Goal: Task Accomplishment & Management: Manage account settings

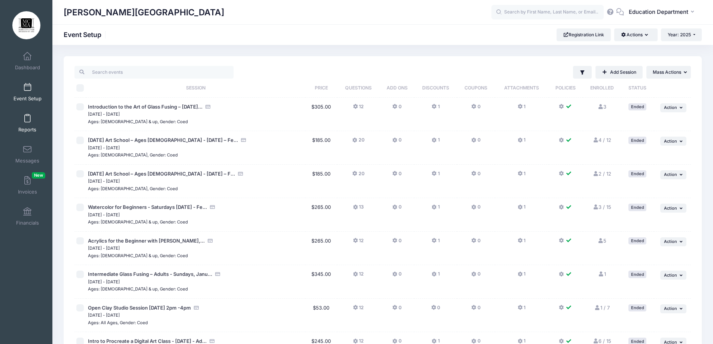
click at [25, 123] on link "Reports" at bounding box center [28, 123] width 36 height 26
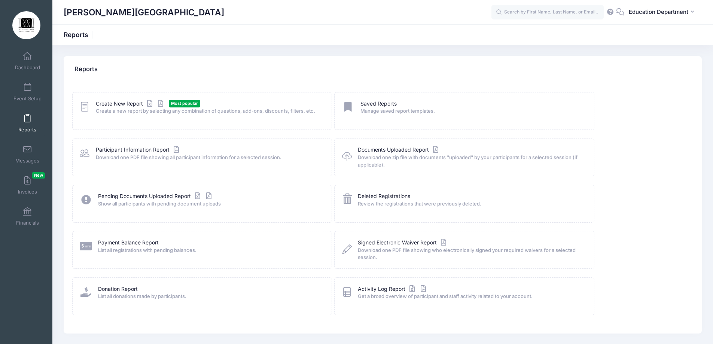
click at [128, 98] on div "Create New Report Most popular Create a new report by selecting any combination…" at bounding box center [202, 111] width 260 height 38
click at [125, 101] on link "Create New Report" at bounding box center [131, 104] width 70 height 8
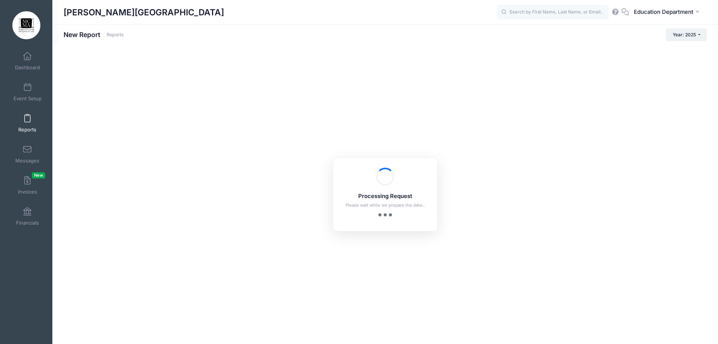
checkbox input "true"
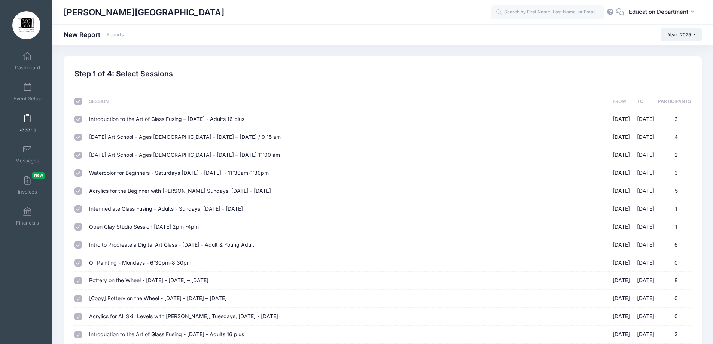
click at [81, 103] on input "checkbox" at bounding box center [77, 101] width 7 height 7
checkbox input "false"
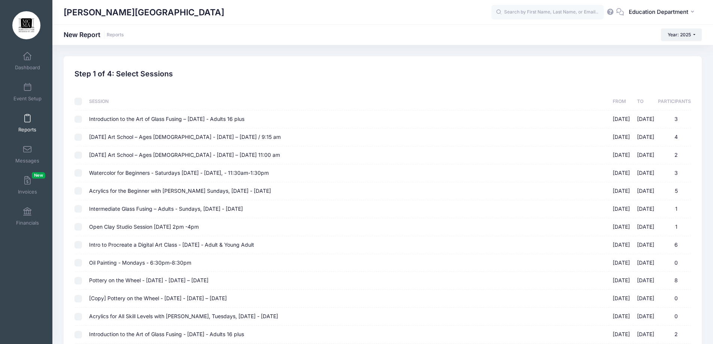
checkbox input "false"
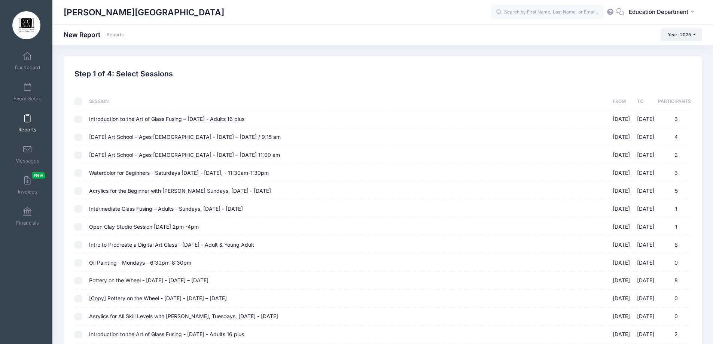
checkbox input "false"
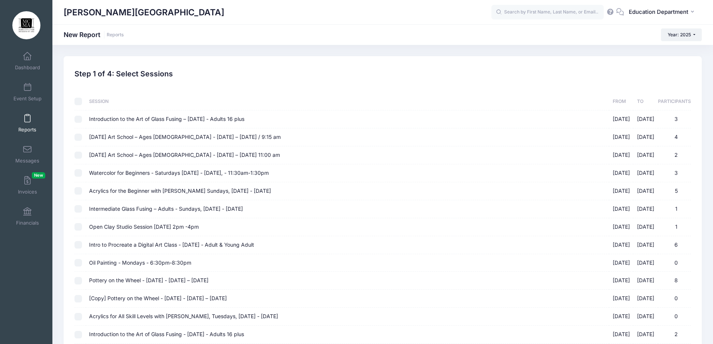
checkbox input "false"
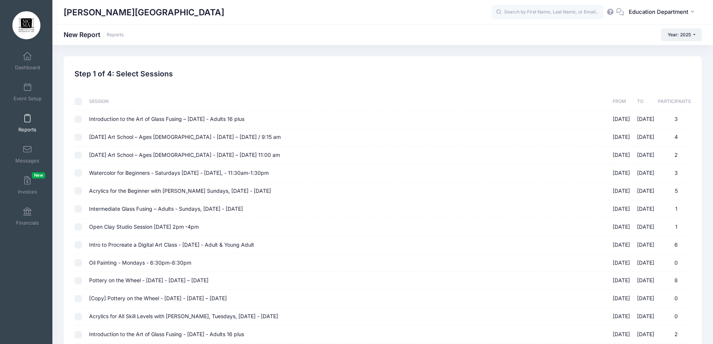
checkbox input "false"
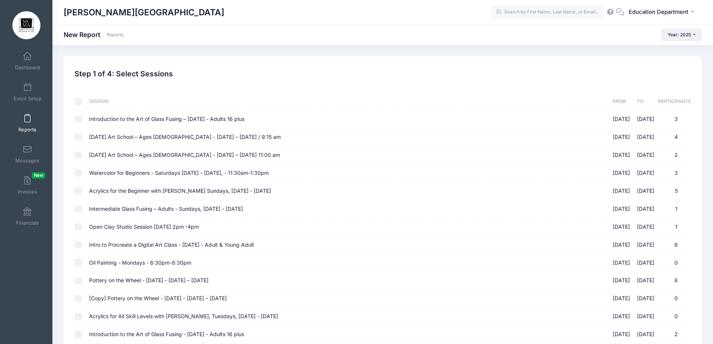
checkbox input "false"
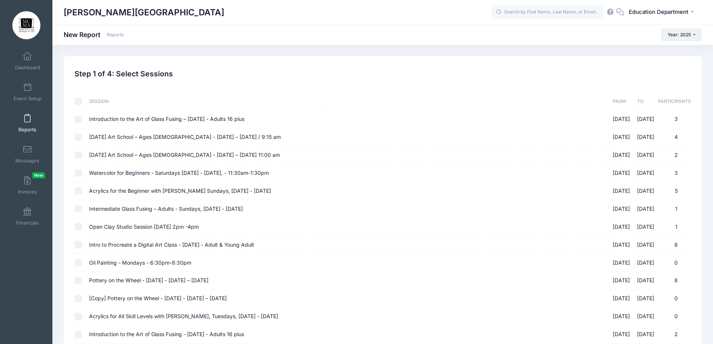
checkbox input "false"
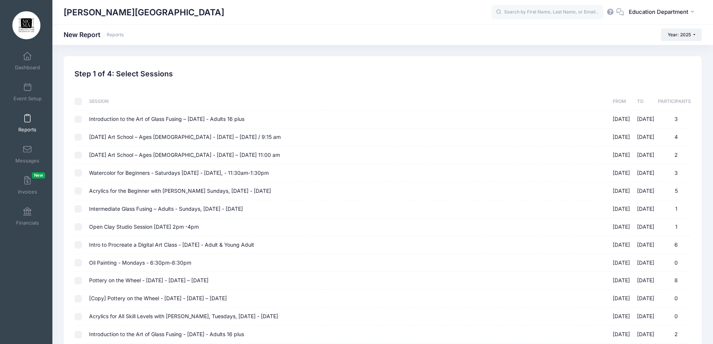
checkbox input "false"
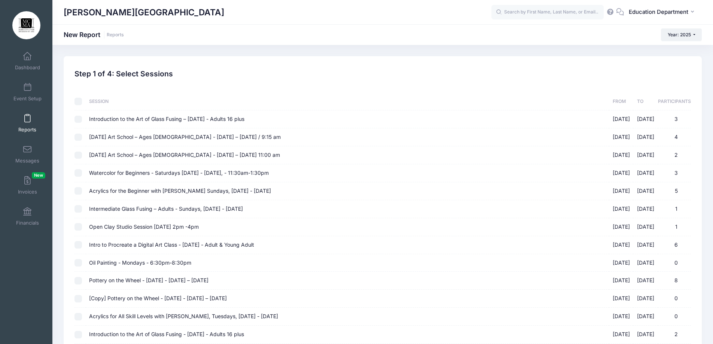
checkbox input "false"
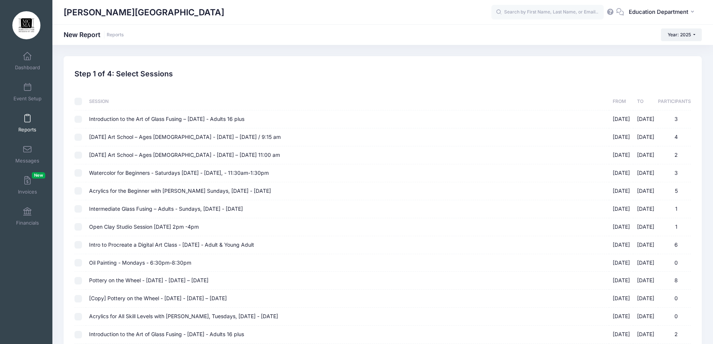
checkbox input "false"
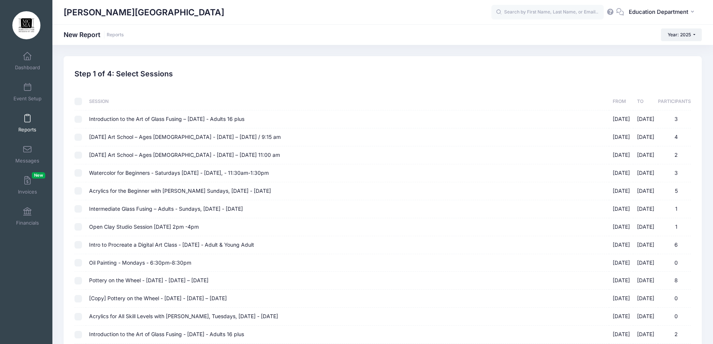
checkbox input "false"
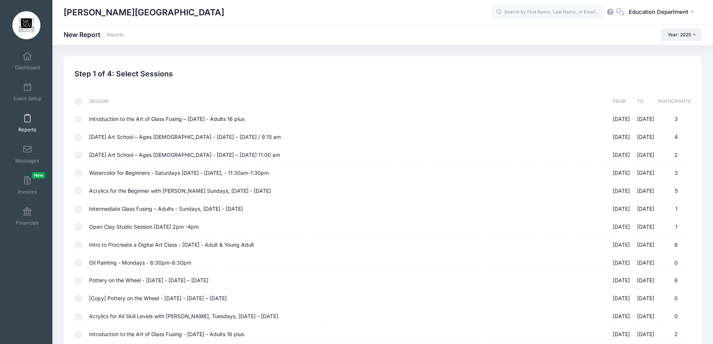
checkbox input "false"
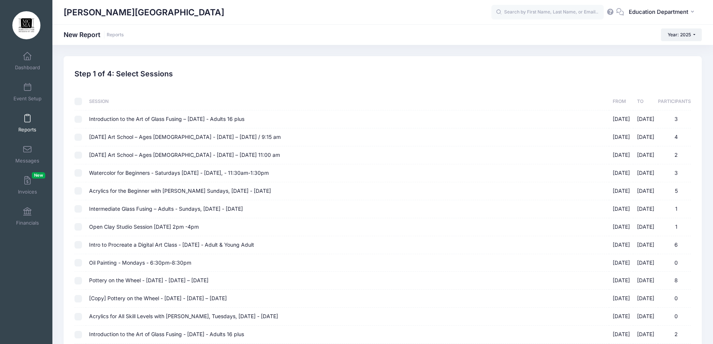
checkbox input "false"
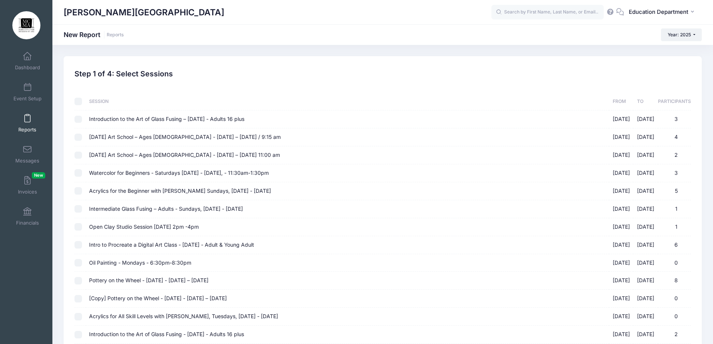
checkbox input "false"
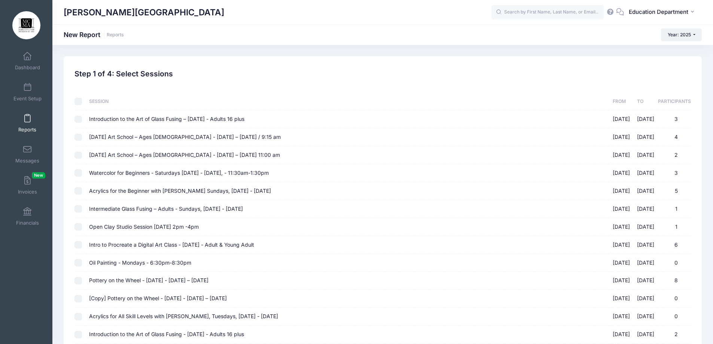
checkbox input "false"
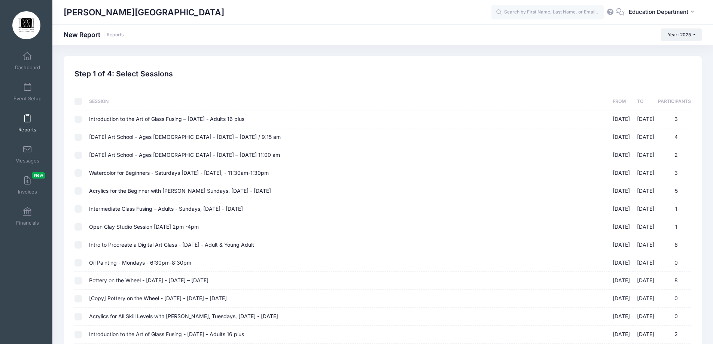
checkbox input "false"
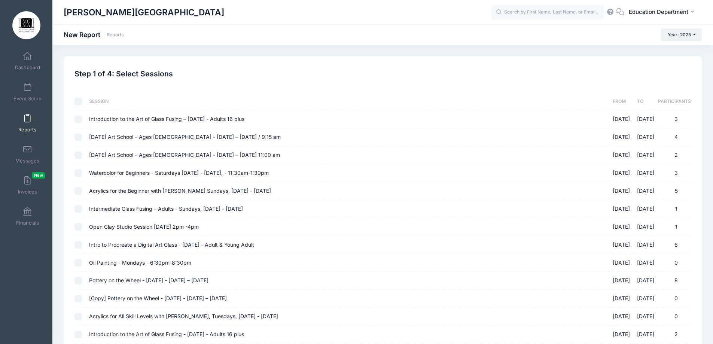
checkbox input "false"
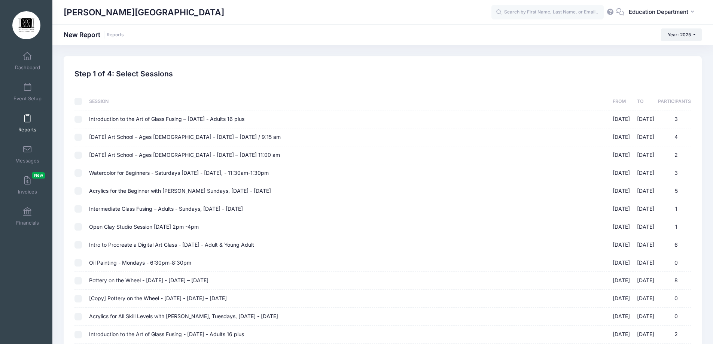
checkbox input "false"
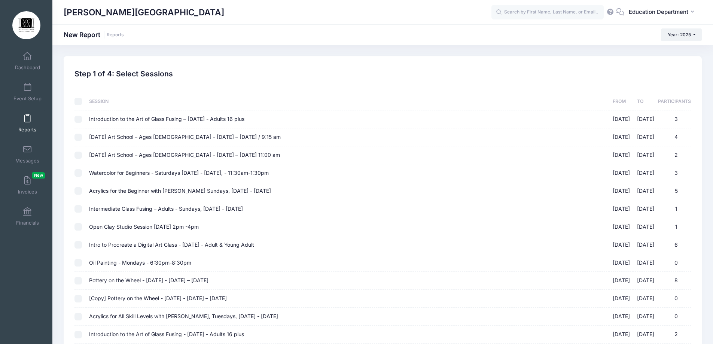
checkbox input "false"
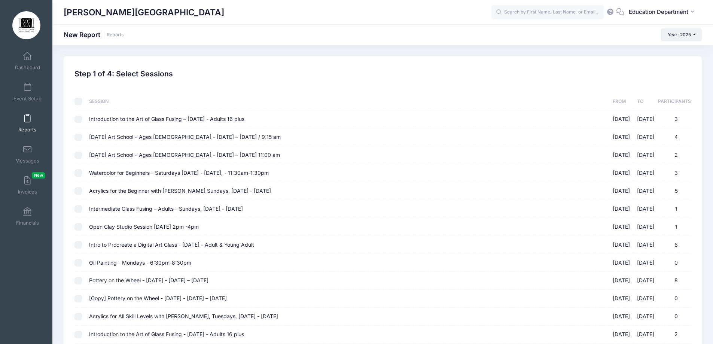
checkbox input "false"
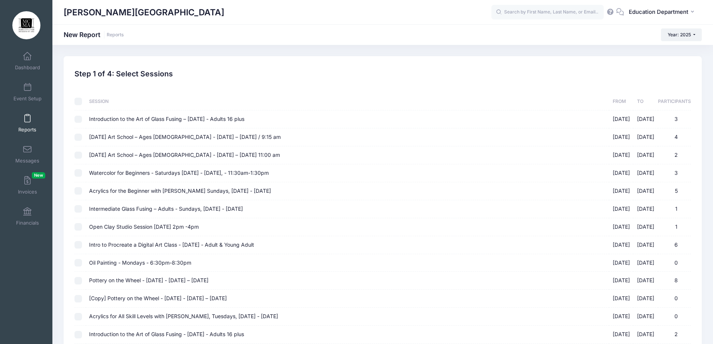
checkbox input "false"
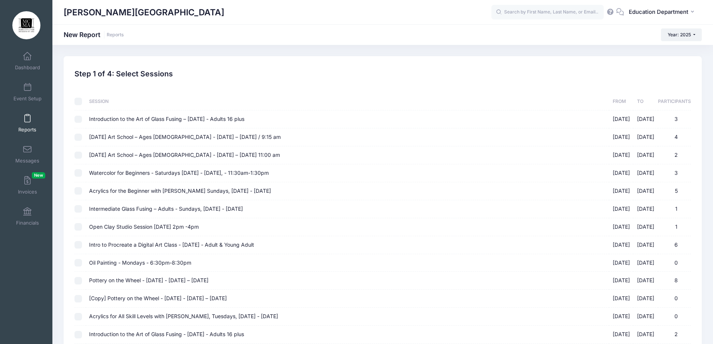
checkbox input "false"
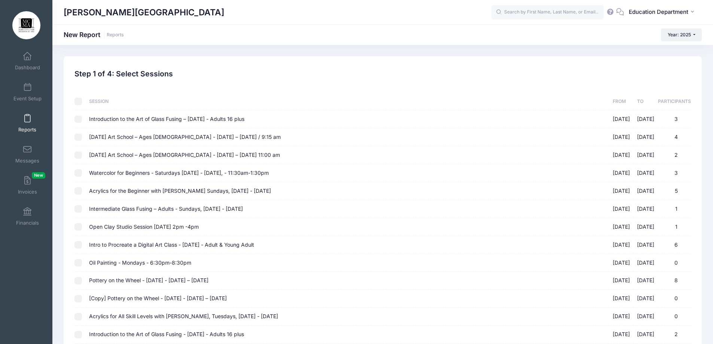
checkbox input "false"
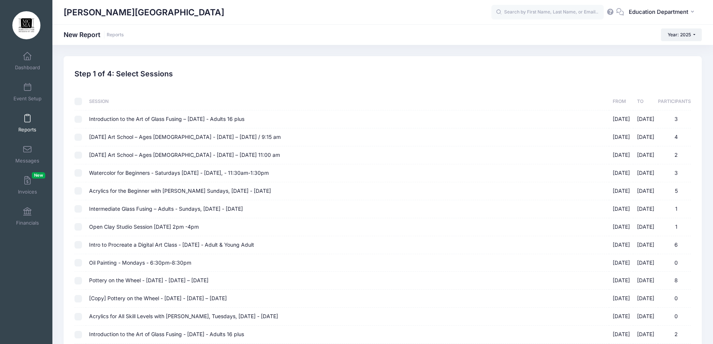
checkbox input "false"
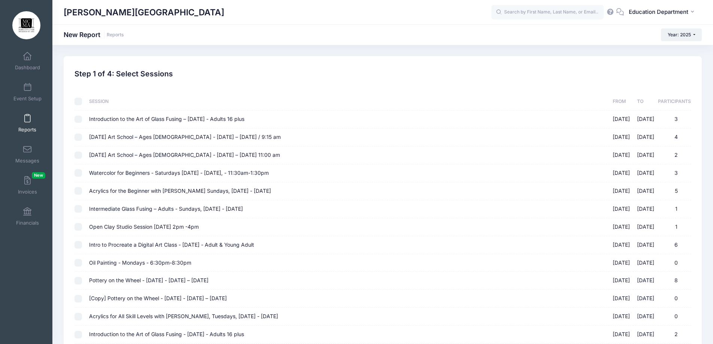
checkbox input "false"
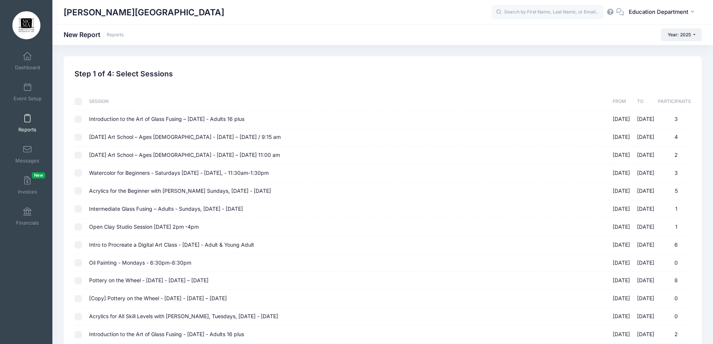
checkbox input "false"
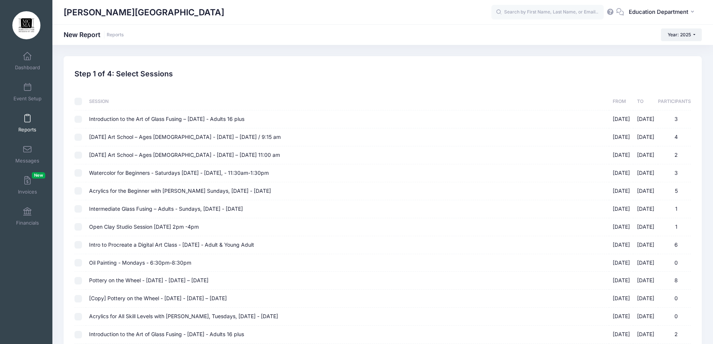
checkbox input "false"
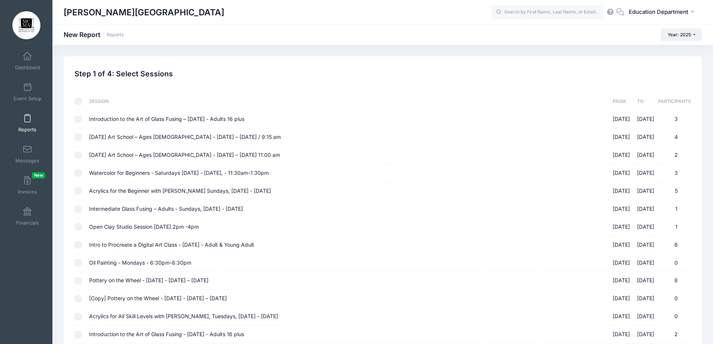
checkbox input "false"
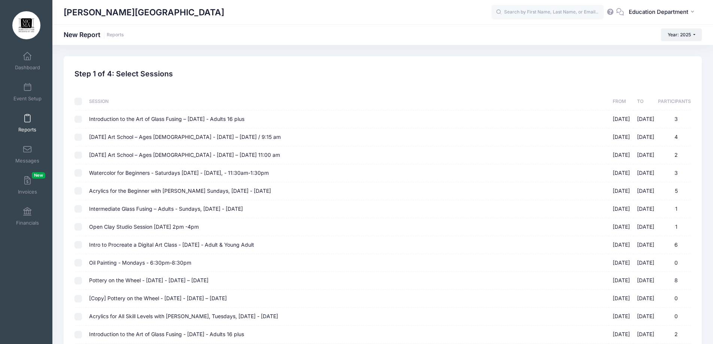
checkbox input "false"
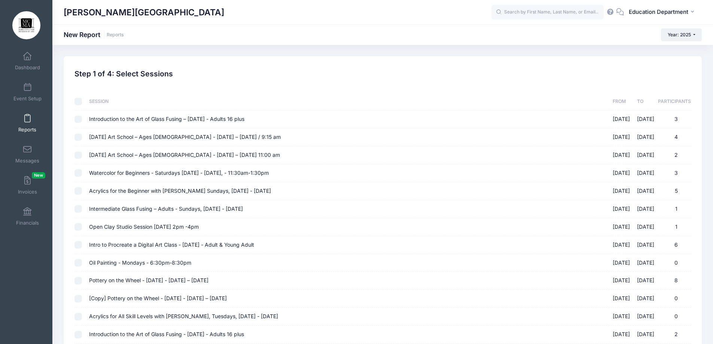
checkbox input "false"
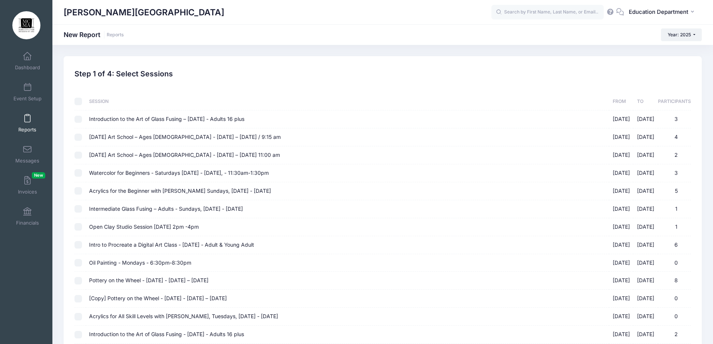
checkbox input "false"
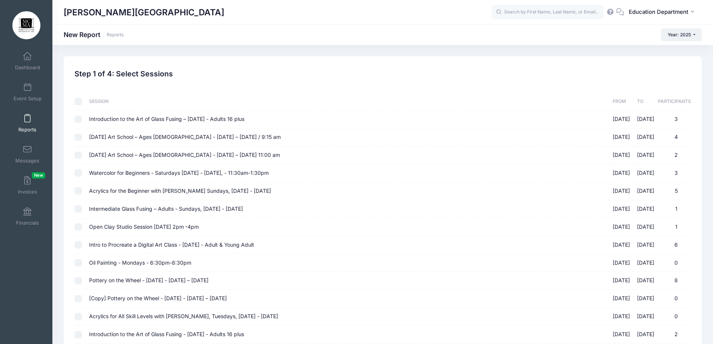
checkbox input "false"
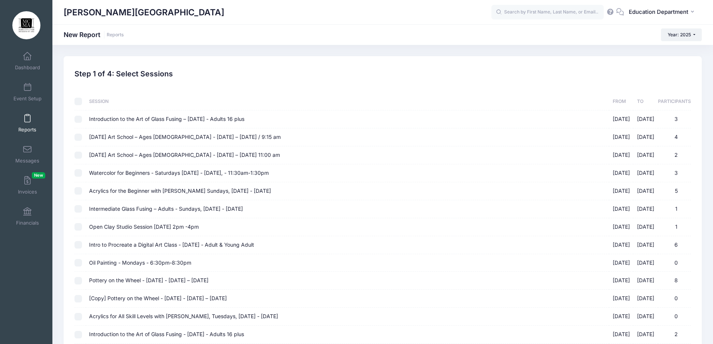
checkbox input "false"
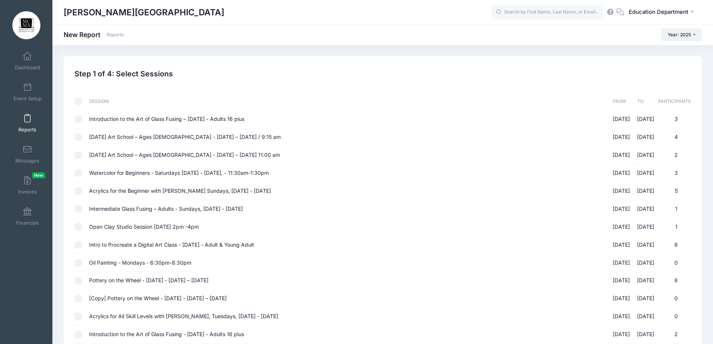
checkbox input "false"
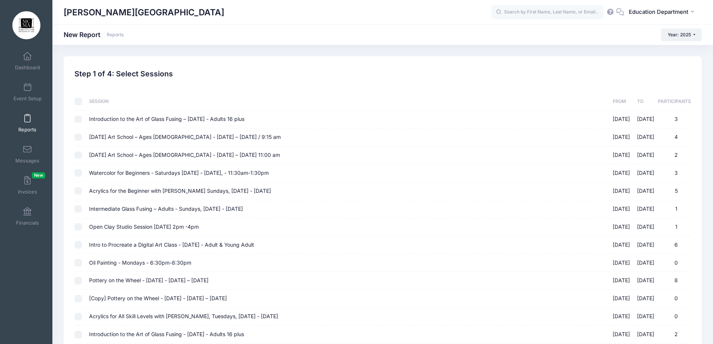
checkbox input "false"
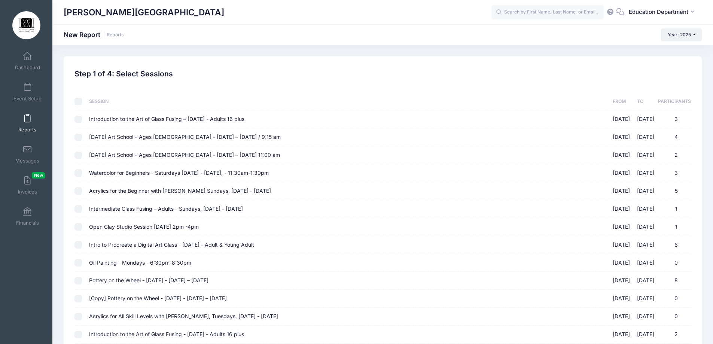
checkbox input "false"
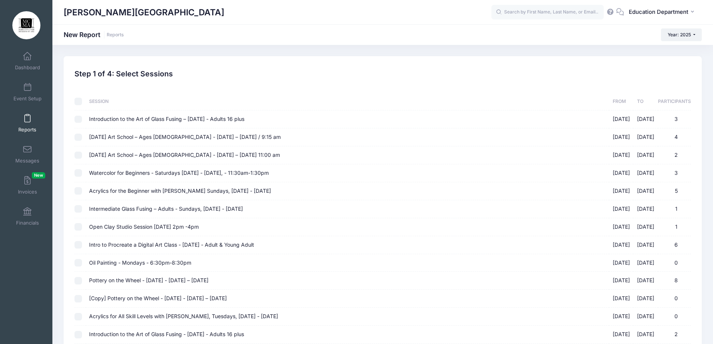
checkbox input "false"
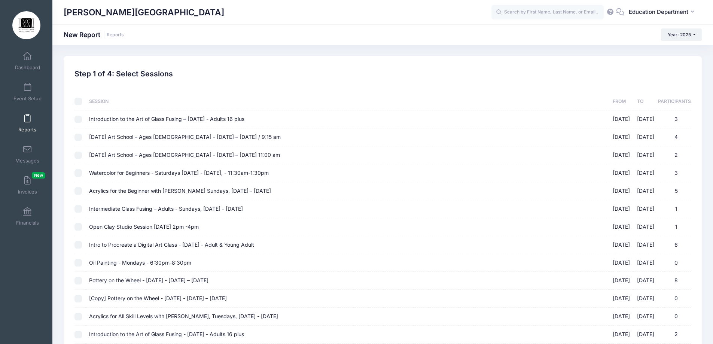
checkbox input "false"
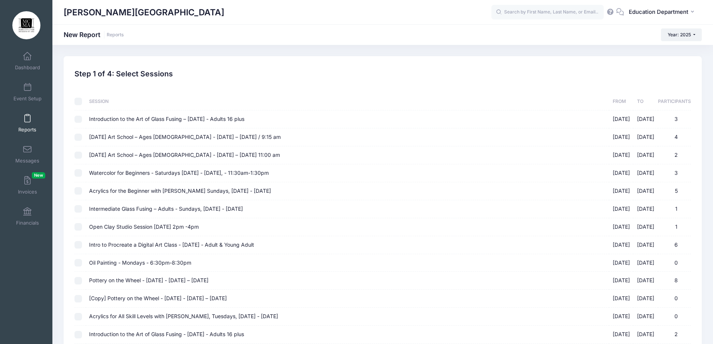
checkbox input "false"
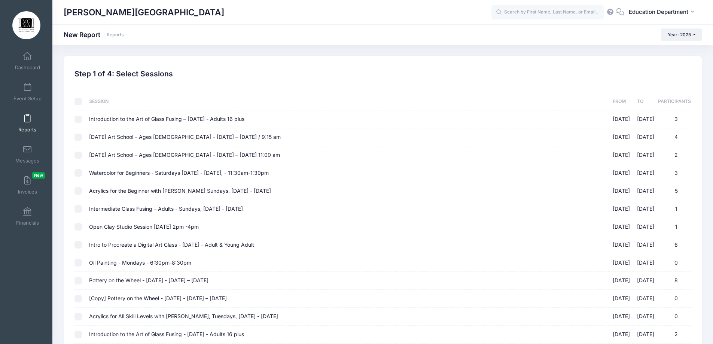
checkbox input "false"
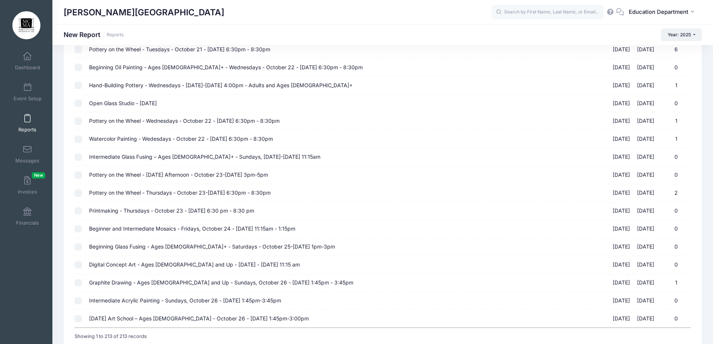
scroll to position [3595, 0]
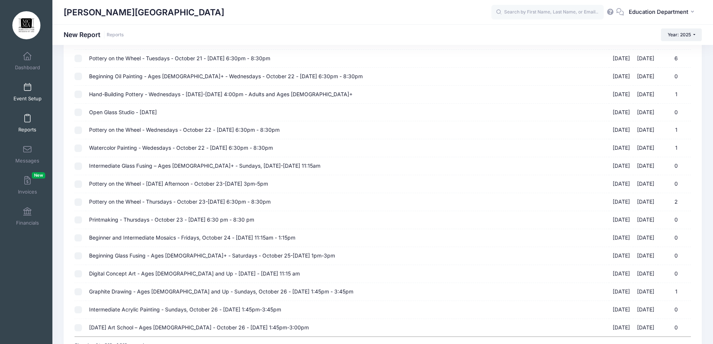
click at [13, 92] on link "Event Setup" at bounding box center [28, 92] width 36 height 26
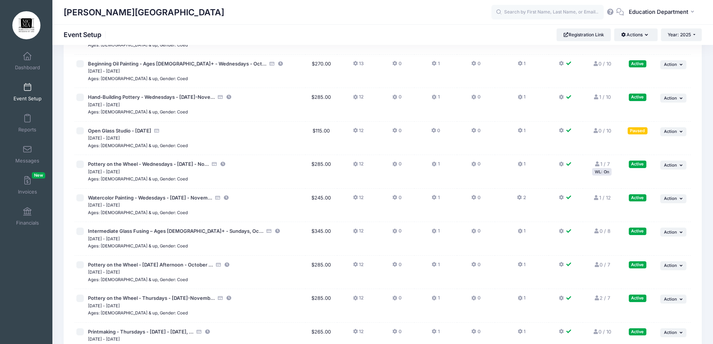
scroll to position [6668, 0]
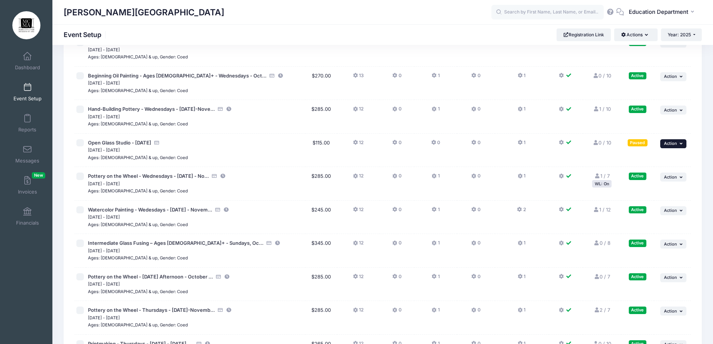
click at [668, 144] on span "Action" at bounding box center [670, 143] width 13 height 5
click at [644, 187] on link "Duplicate Session" at bounding box center [649, 189] width 68 height 14
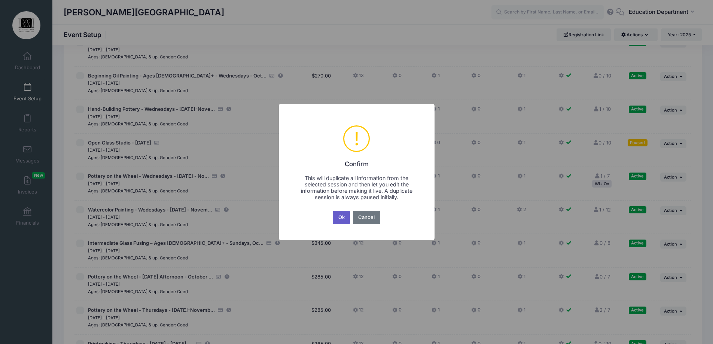
click at [342, 218] on button "Ok" at bounding box center [341, 217] width 17 height 13
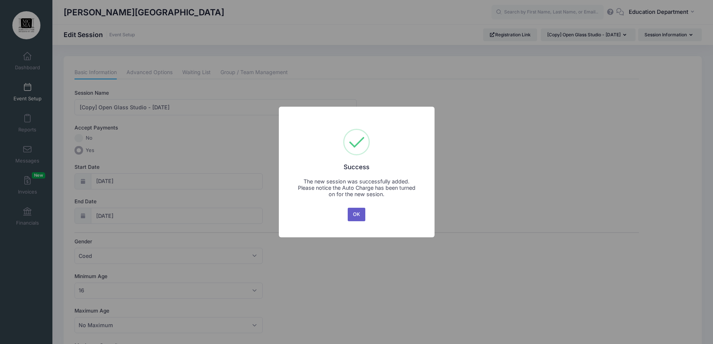
click at [353, 210] on button "OK" at bounding box center [357, 214] width 18 height 13
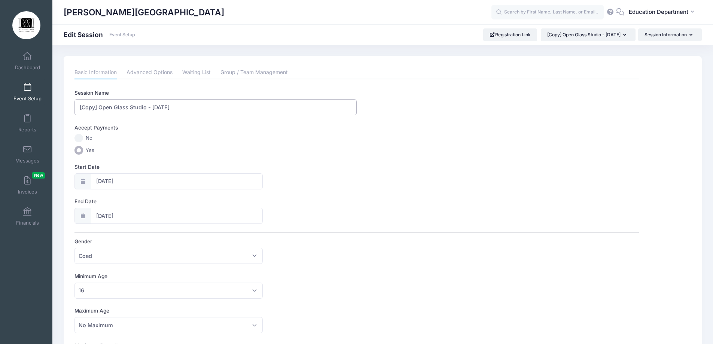
click at [100, 106] on input "[Copy] Open Glass Studio - [DATE]" at bounding box center [215, 107] width 282 height 16
click at [158, 107] on input "Open Glass Studio - [DATE]" at bounding box center [215, 107] width 282 height 16
type input "Open Glass Studio - [DATE]"
click at [122, 186] on input "[DATE]" at bounding box center [177, 181] width 172 height 16
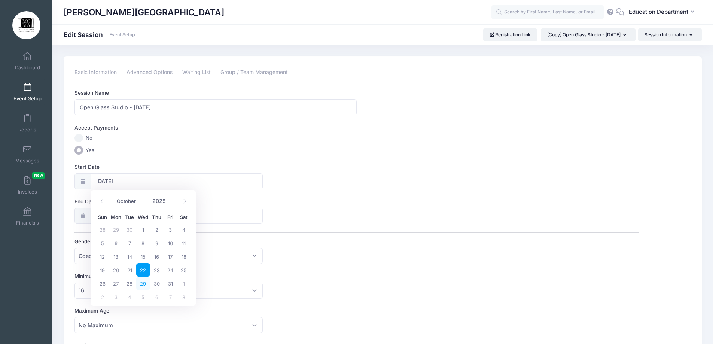
click at [144, 286] on span "29" at bounding box center [142, 283] width 13 height 13
type input "[DATE]"
click at [142, 319] on span "29" at bounding box center [142, 317] width 13 height 13
type input "[DATE]"
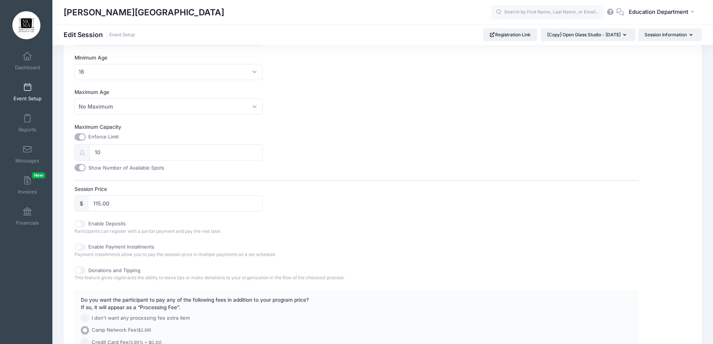
scroll to position [299, 0]
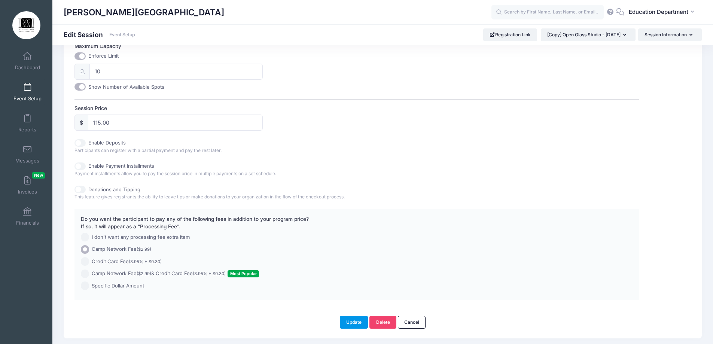
click at [355, 318] on button "Update" at bounding box center [354, 322] width 28 height 13
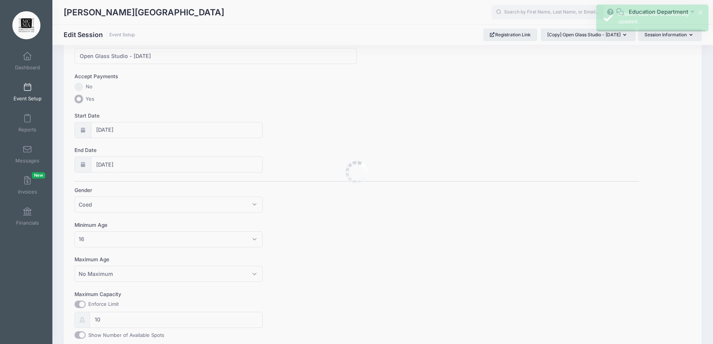
scroll to position [0, 0]
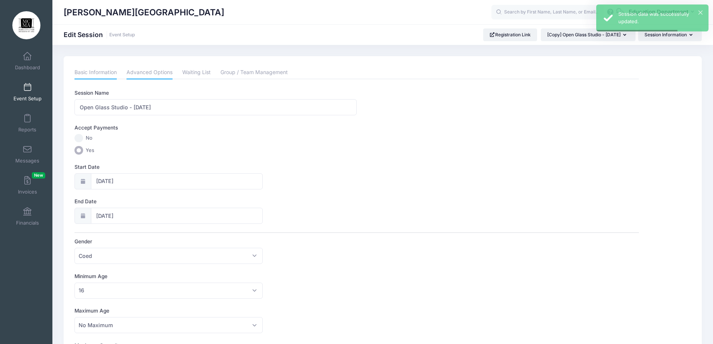
click at [152, 70] on link "Advanced Options" at bounding box center [149, 72] width 46 height 13
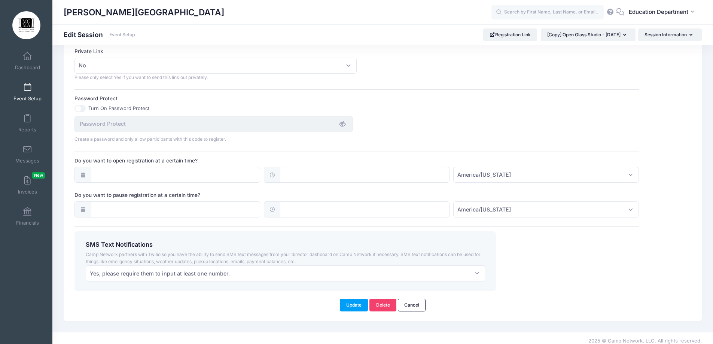
scroll to position [461, 0]
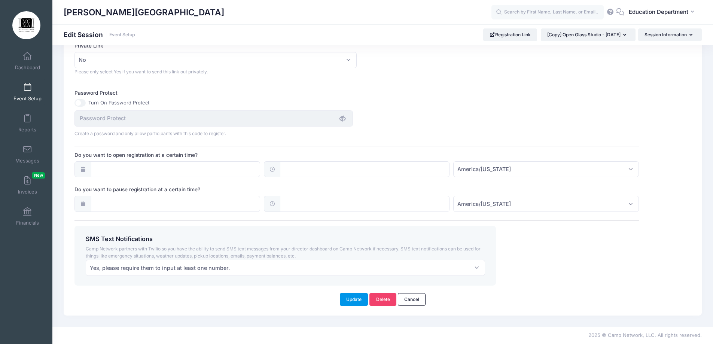
click at [360, 305] on button "Update" at bounding box center [354, 299] width 28 height 13
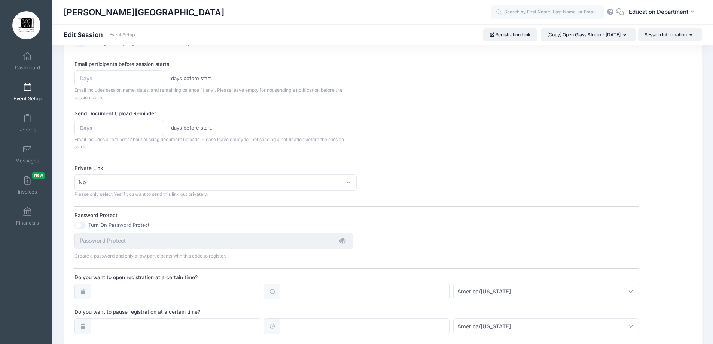
scroll to position [449, 0]
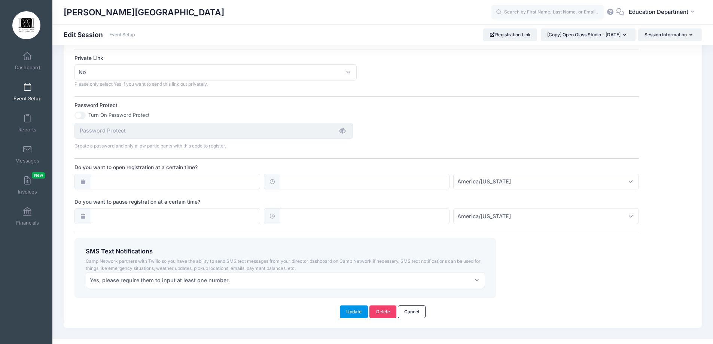
click at [361, 310] on button "Update" at bounding box center [354, 311] width 28 height 13
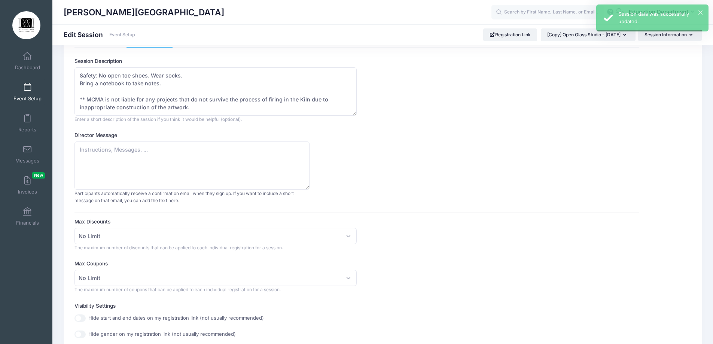
scroll to position [0, 0]
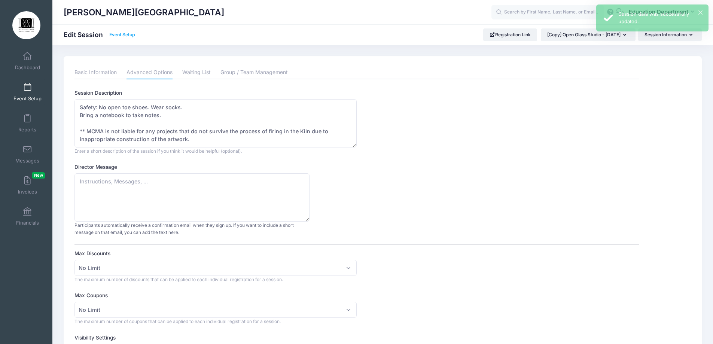
click at [119, 35] on link "Event Setup" at bounding box center [122, 35] width 26 height 6
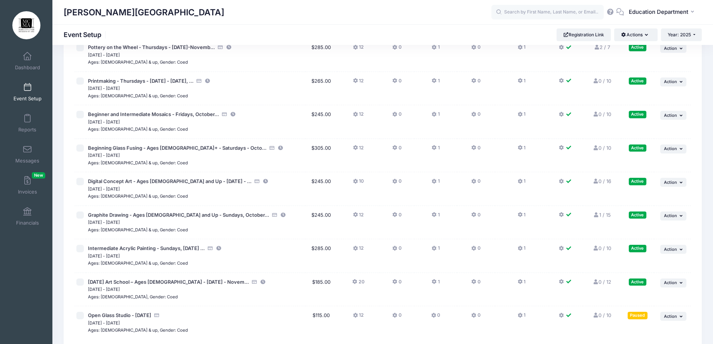
scroll to position [6945, 0]
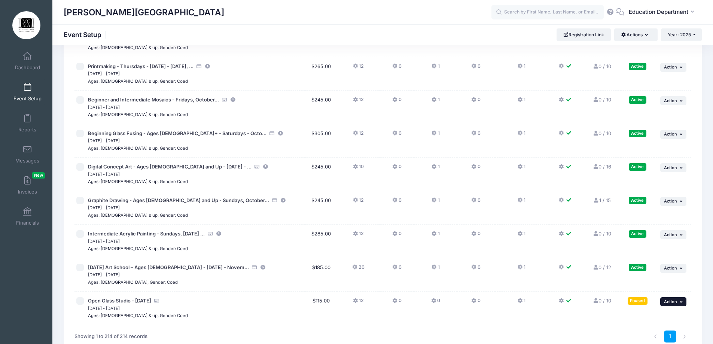
click at [675, 299] on span "Action" at bounding box center [670, 301] width 13 height 5
click at [631, 256] on link "Duplicate Session" at bounding box center [649, 256] width 68 height 14
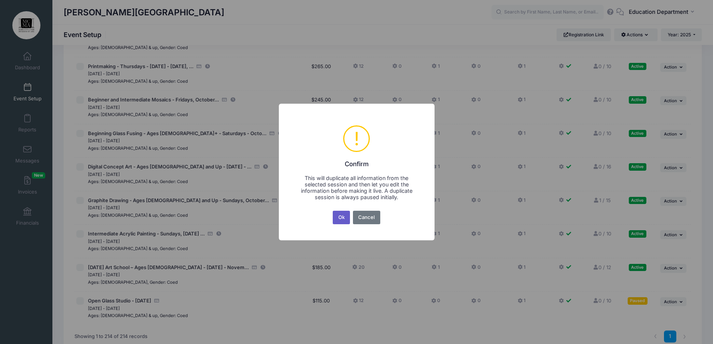
click at [341, 222] on button "Ok" at bounding box center [341, 217] width 17 height 13
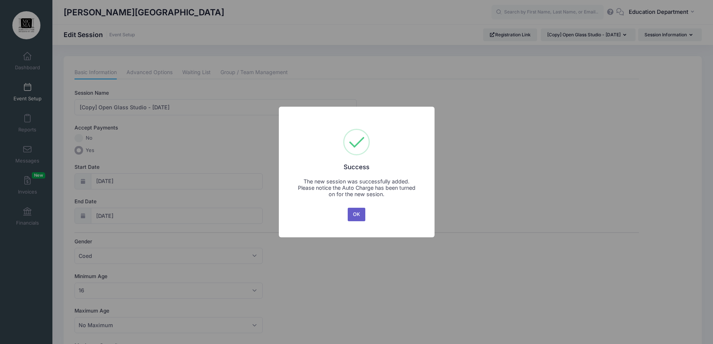
click at [358, 218] on button "OK" at bounding box center [357, 214] width 18 height 13
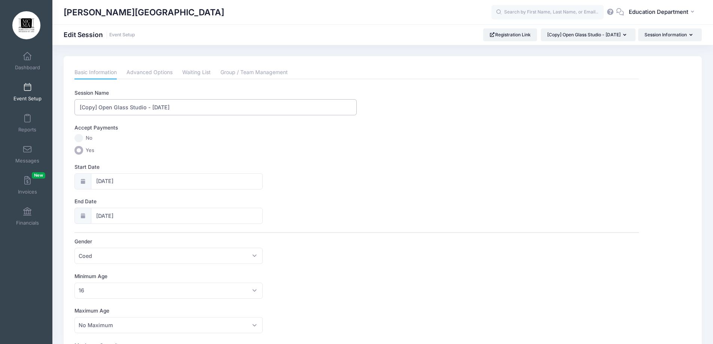
click at [100, 108] on input "[Copy] Open Glass Studio - [DATE]" at bounding box center [215, 107] width 282 height 16
click at [160, 105] on input "Open Glass Studio - [DATE]" at bounding box center [215, 107] width 282 height 16
type input "Open Glass Studio - [DATE]"
click at [103, 178] on input "10/29/2025" at bounding box center [177, 181] width 172 height 16
click at [180, 202] on span at bounding box center [184, 201] width 12 height 13
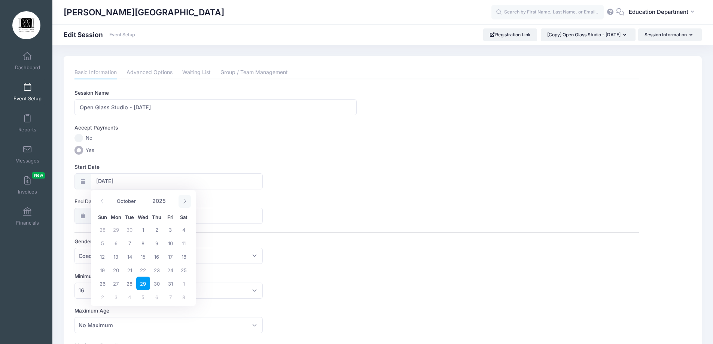
select select "10"
click at [143, 241] on span "5" at bounding box center [142, 242] width 13 height 13
type input "11/05/2025"
type input "11/06/2025"
select select "10"
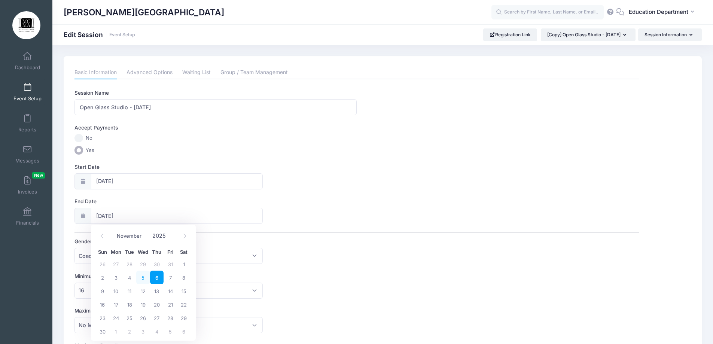
click at [145, 276] on span "5" at bounding box center [142, 277] width 13 height 13
type input "[DATE]"
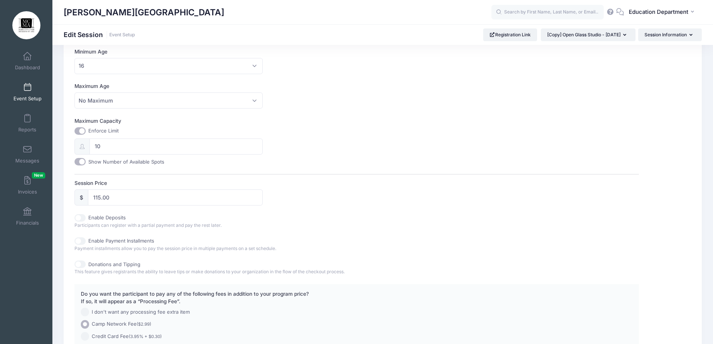
scroll to position [322, 0]
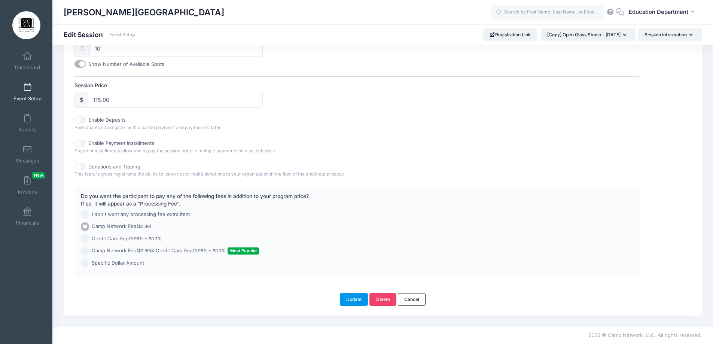
click at [350, 297] on button "Update" at bounding box center [354, 299] width 28 height 13
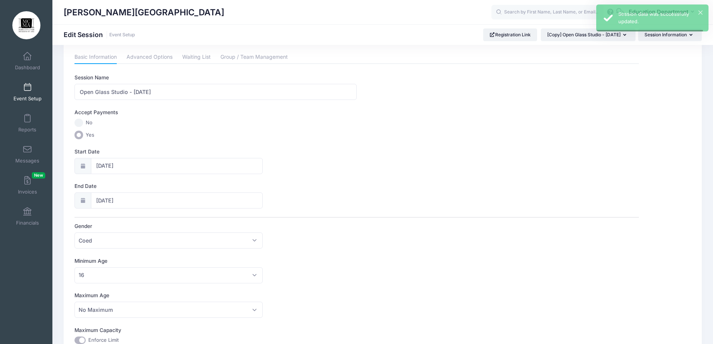
scroll to position [0, 0]
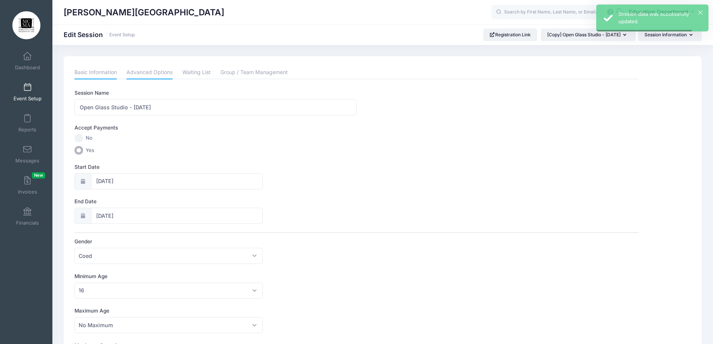
click at [144, 70] on link "Advanced Options" at bounding box center [149, 72] width 46 height 13
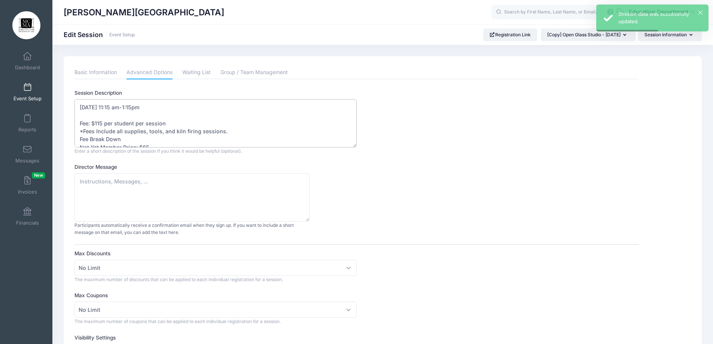
click at [95, 108] on textarea "October 22 - 11:15 am-1:15pm Fee: $115 per student per session *Fees Include al…" at bounding box center [215, 123] width 282 height 48
drag, startPoint x: 109, startPoint y: 106, endPoint x: 74, endPoint y: 107, distance: 34.8
click at [74, 107] on textarea "October 22 - 11:15 am-1:15pm Fee: $115 per student per session *Fees Include al…" at bounding box center [215, 123] width 282 height 48
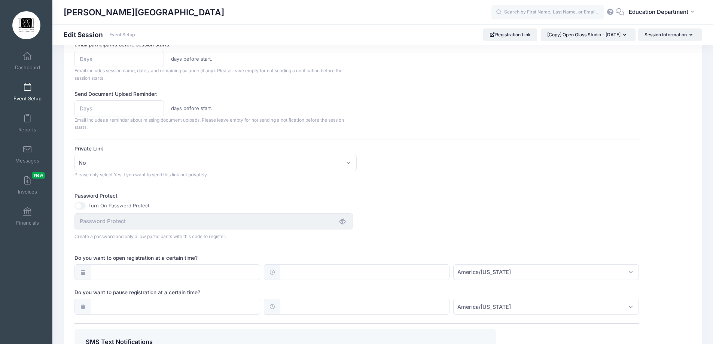
scroll to position [461, 0]
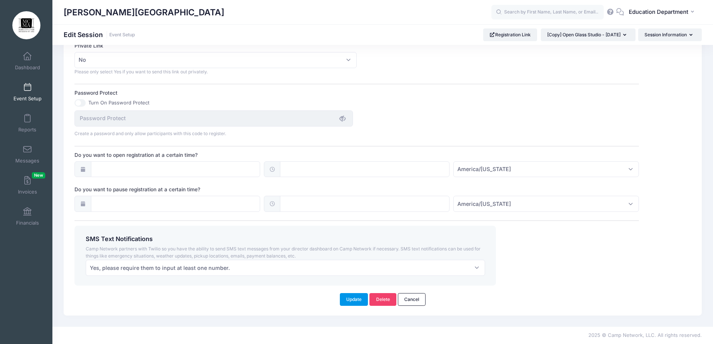
type textarea "November 5 - 11:15 am-1:15pm Fee: $115 per student per session *Fees Include al…"
click at [352, 300] on button "Update" at bounding box center [354, 299] width 28 height 13
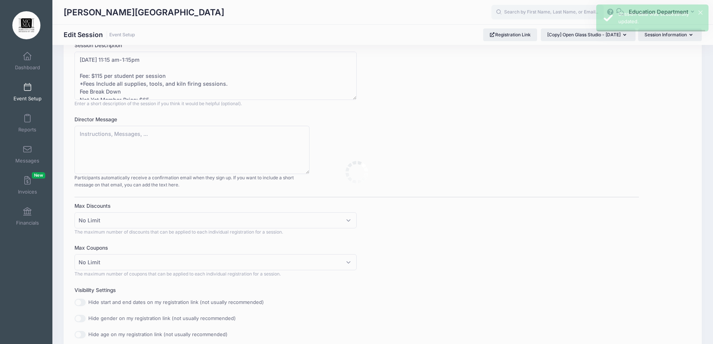
scroll to position [0, 0]
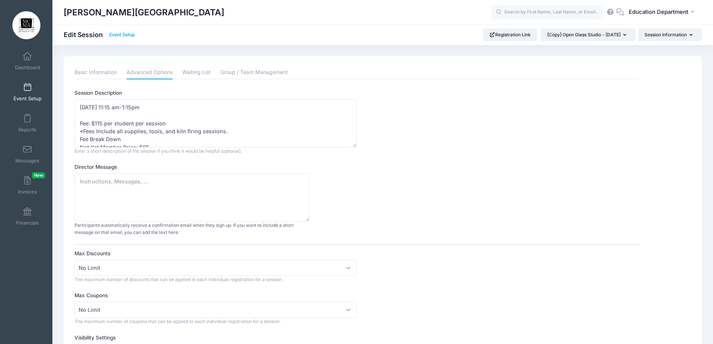
click at [127, 34] on link "Event Setup" at bounding box center [122, 35] width 26 height 6
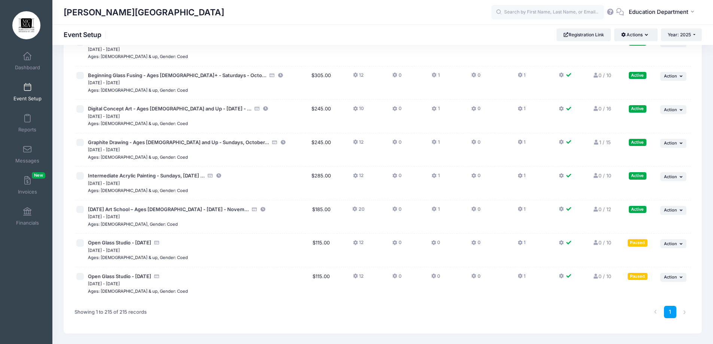
scroll to position [7020, 0]
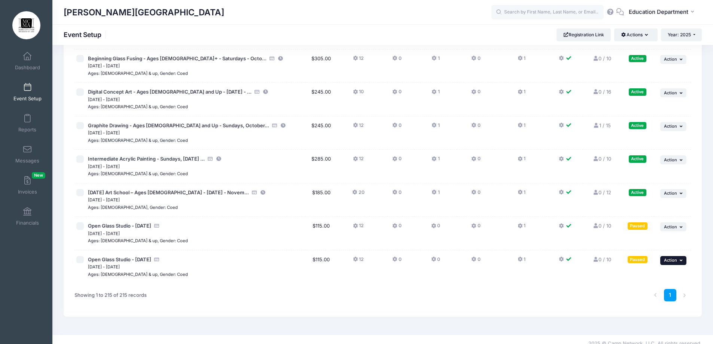
click at [671, 258] on span "Action" at bounding box center [670, 259] width 13 height 5
click at [645, 211] on link "Duplicate Session" at bounding box center [649, 215] width 68 height 14
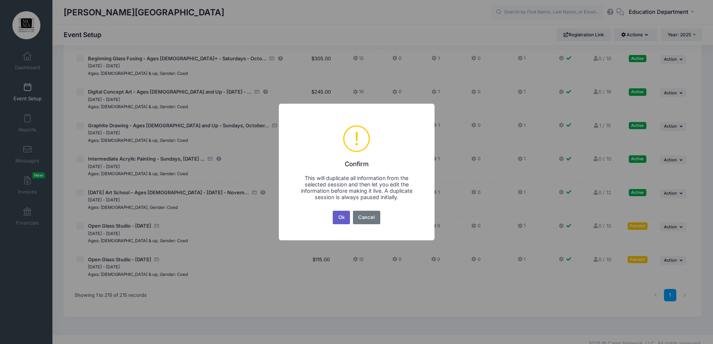
click at [337, 222] on button "Ok" at bounding box center [341, 217] width 17 height 13
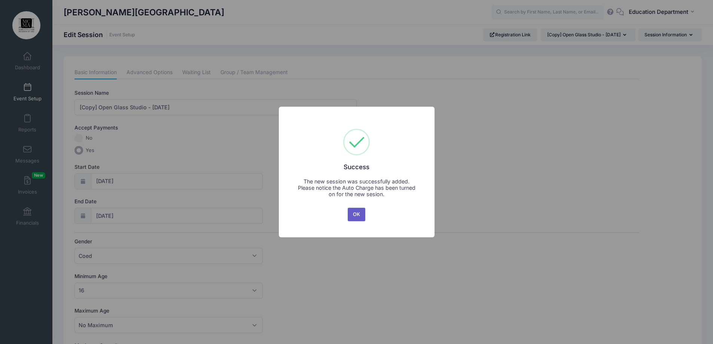
click at [358, 209] on button "OK" at bounding box center [357, 214] width 18 height 13
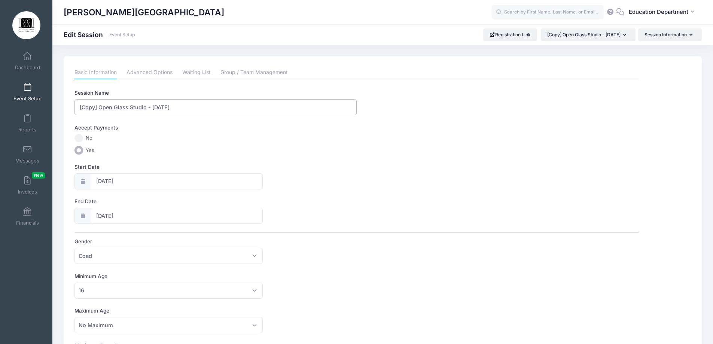
click at [99, 107] on input "[Copy] Open Glass Studio - November 5" at bounding box center [215, 107] width 282 height 16
type input "Open Glass Studio - [DATE]"
click at [134, 177] on input "11/05/2025" at bounding box center [177, 181] width 172 height 16
click at [144, 257] on span "12" at bounding box center [142, 256] width 13 height 13
type input "11/12/2025"
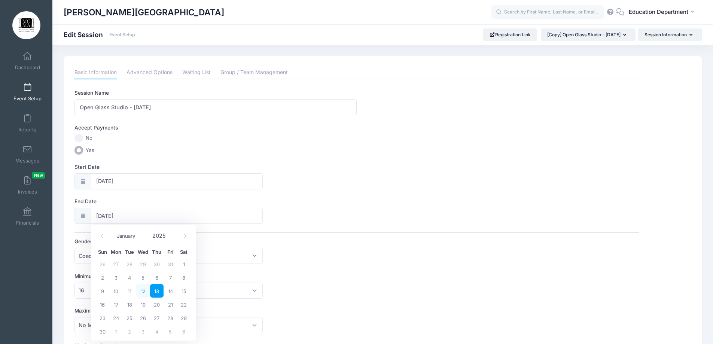
click at [144, 293] on span "12" at bounding box center [142, 290] width 13 height 13
type input "11/12/2025"
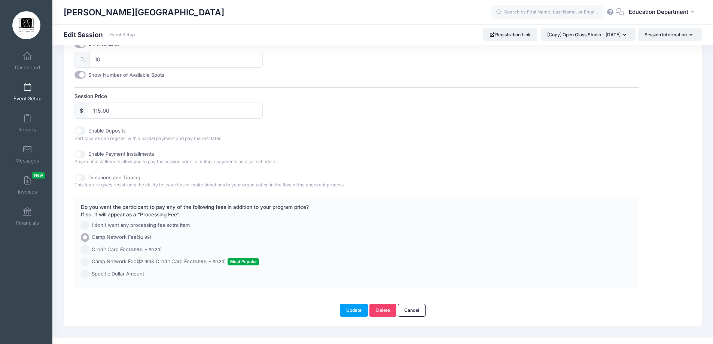
scroll to position [322, 0]
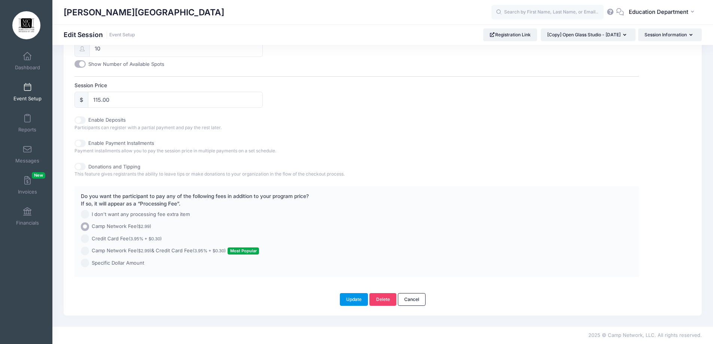
click at [356, 302] on button "Update" at bounding box center [354, 299] width 28 height 13
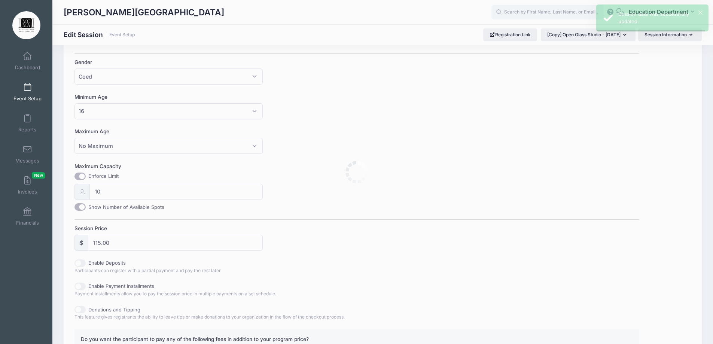
scroll to position [0, 0]
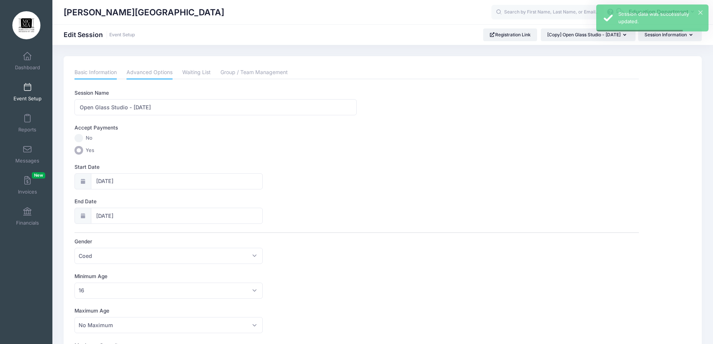
click at [153, 72] on link "Advanced Options" at bounding box center [149, 72] width 46 height 13
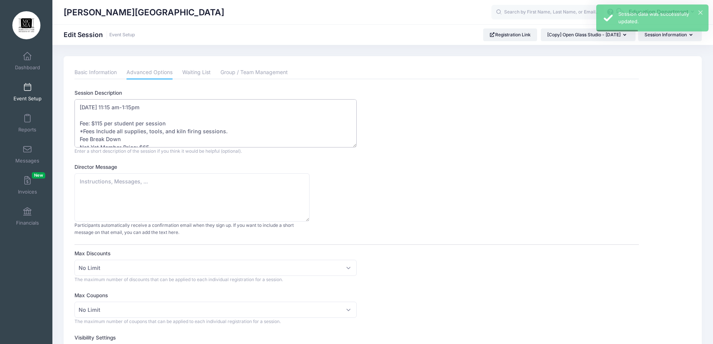
click at [110, 110] on textarea "November 5 - 11:15 am-1:15pm Fee: $115 per student per session *Fees Include al…" at bounding box center [215, 123] width 282 height 48
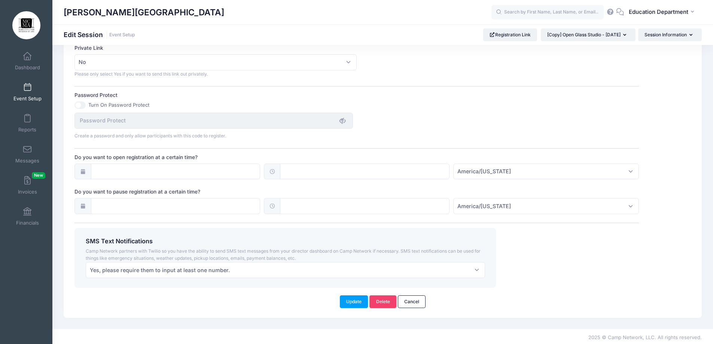
scroll to position [461, 0]
type textarea "November 12 - 11:15 am-1:15pm Fee: $115 per student per session *Fees Include a…"
click at [351, 300] on button "Update" at bounding box center [354, 299] width 28 height 13
click at [355, 300] on button "Update" at bounding box center [354, 299] width 28 height 13
click at [357, 297] on button "Update" at bounding box center [354, 299] width 28 height 13
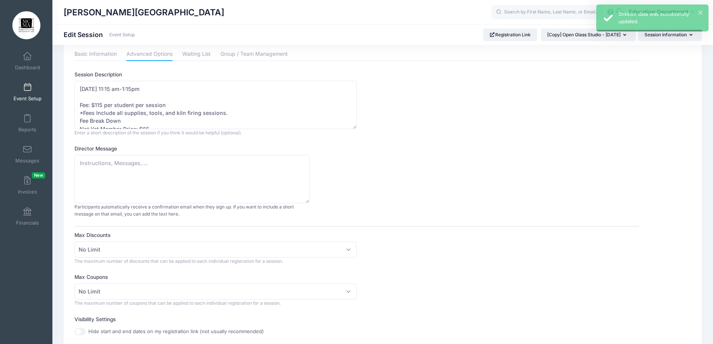
scroll to position [0, 0]
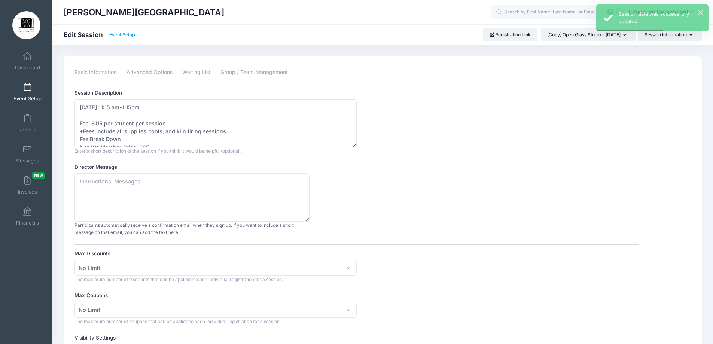
click at [126, 33] on link "Event Setup" at bounding box center [122, 35] width 26 height 6
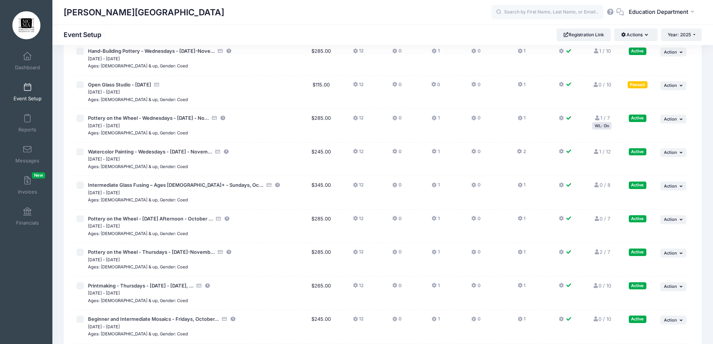
scroll to position [7062, 0]
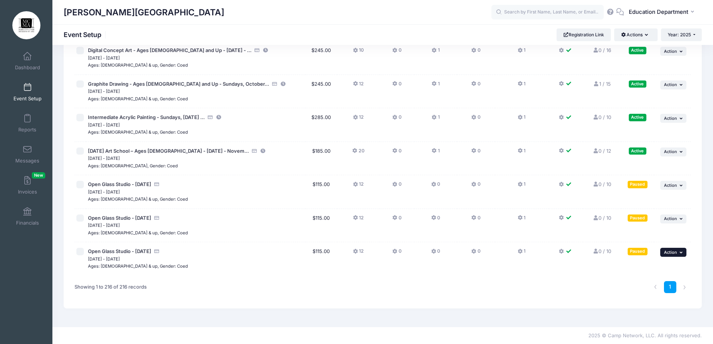
click at [672, 249] on button "... Action" at bounding box center [673, 252] width 26 height 9
click at [653, 295] on link "Duplicate Session" at bounding box center [649, 297] width 68 height 14
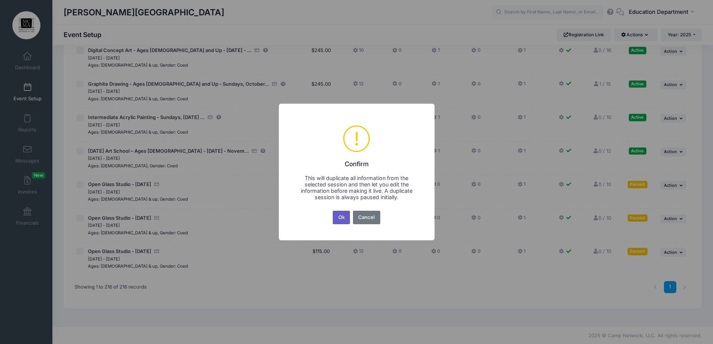
click at [335, 222] on button "Ok" at bounding box center [341, 217] width 17 height 13
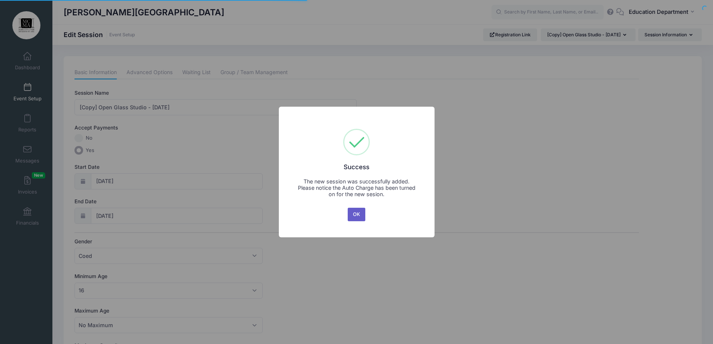
click at [353, 211] on button "OK" at bounding box center [357, 214] width 18 height 13
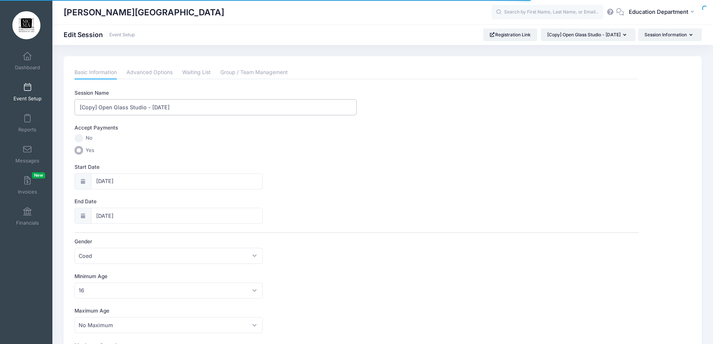
click at [184, 109] on input "[Copy] Open Glass Studio - November 12" at bounding box center [215, 107] width 282 height 16
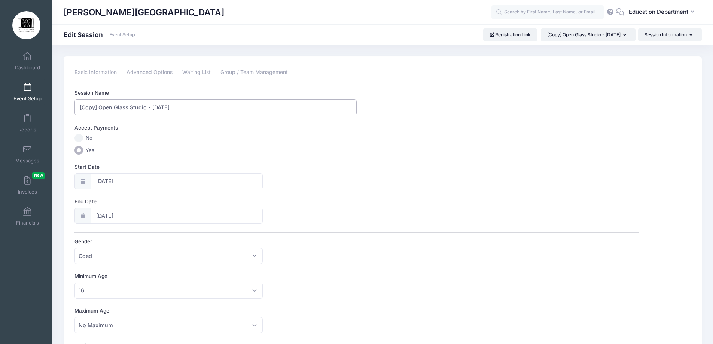
click at [98, 104] on input "[Copy] Open Glass Studio - November 19" at bounding box center [215, 107] width 282 height 16
type input "Open Glass Studio - [DATE]"
click at [150, 178] on input "11/12/2025" at bounding box center [177, 181] width 172 height 16
click at [146, 272] on span "19" at bounding box center [142, 269] width 13 height 13
type input "11/19/2025"
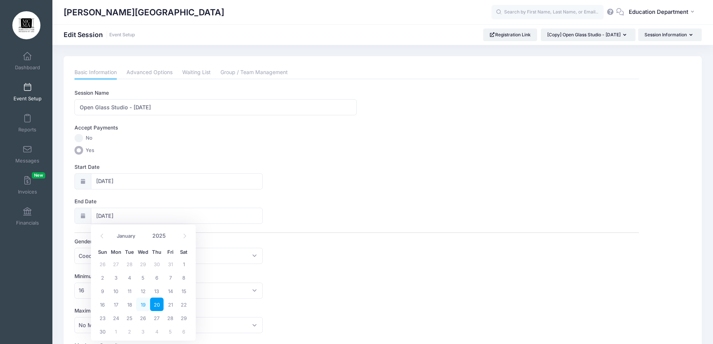
click at [145, 307] on span "19" at bounding box center [142, 303] width 13 height 13
type input "11/19/2025"
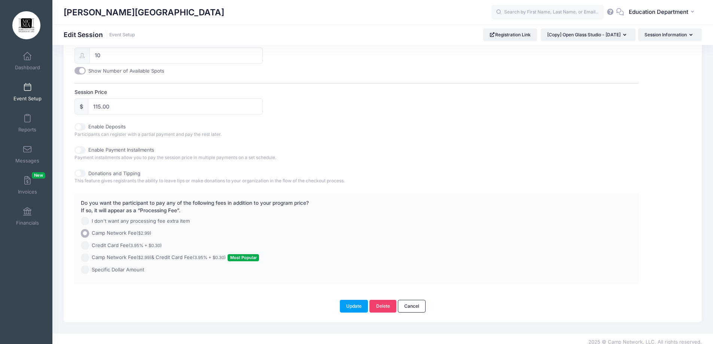
scroll to position [322, 0]
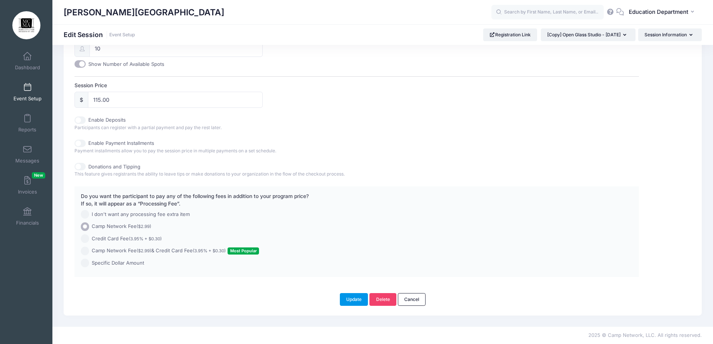
click at [361, 303] on button "Update" at bounding box center [354, 299] width 28 height 13
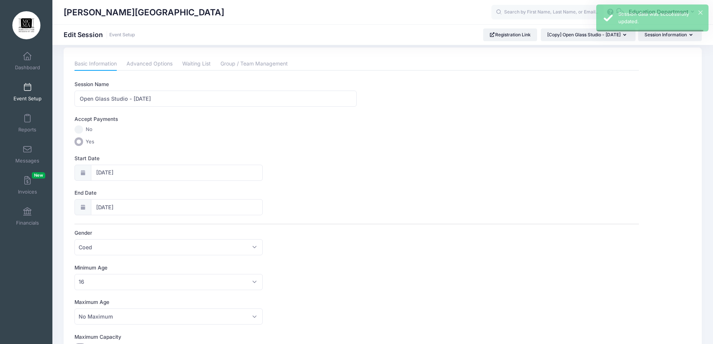
scroll to position [0, 0]
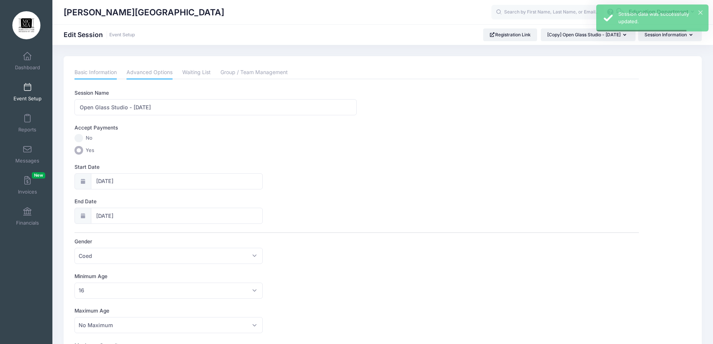
click at [158, 77] on link "Advanced Options" at bounding box center [149, 72] width 46 height 13
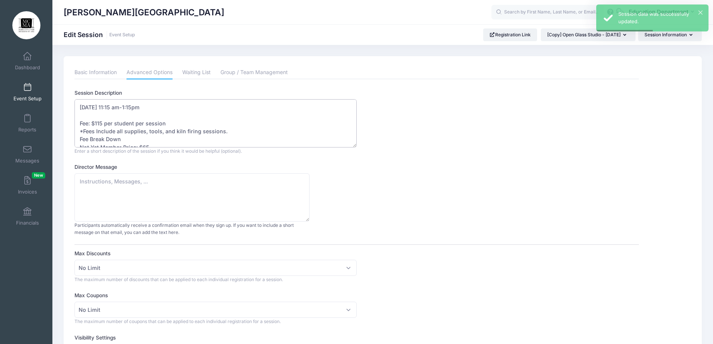
click at [113, 106] on textarea "November 12 - 11:15 am-1:15pm Fee: $115 per student per session *Fees Include a…" at bounding box center [215, 123] width 282 height 48
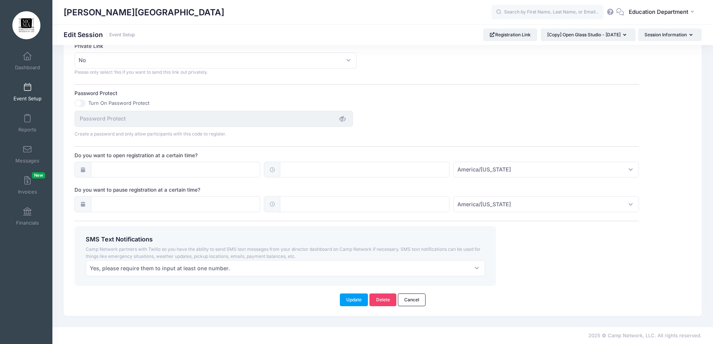
scroll to position [461, 0]
type textarea "November 19 - 11:15 am-1:15pm Fee: $115 per student per session *Fees Include a…"
click at [360, 301] on button "Update" at bounding box center [354, 299] width 28 height 13
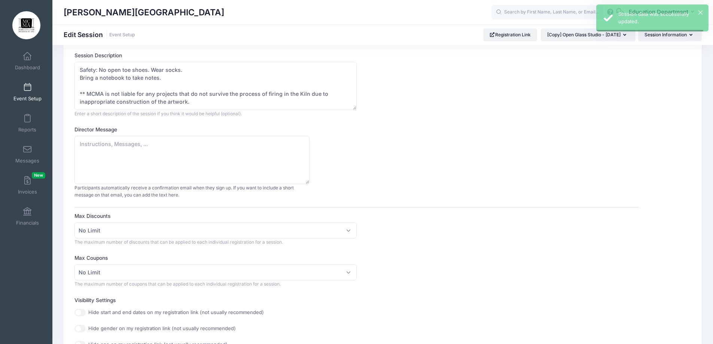
scroll to position [0, 0]
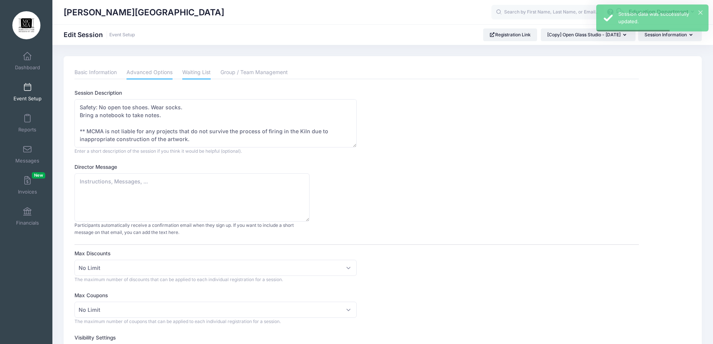
click at [202, 67] on link "Waiting List" at bounding box center [196, 72] width 28 height 13
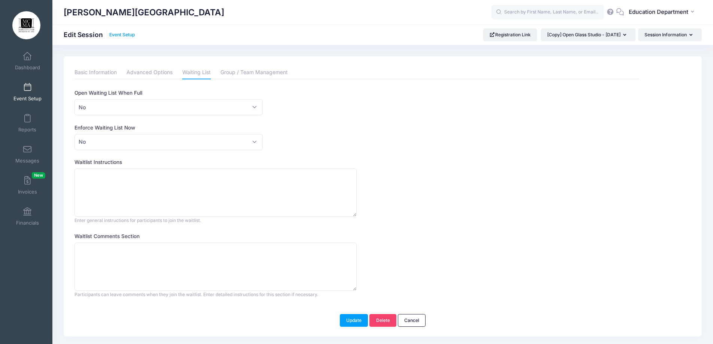
click at [124, 34] on link "Event Setup" at bounding box center [122, 35] width 26 height 6
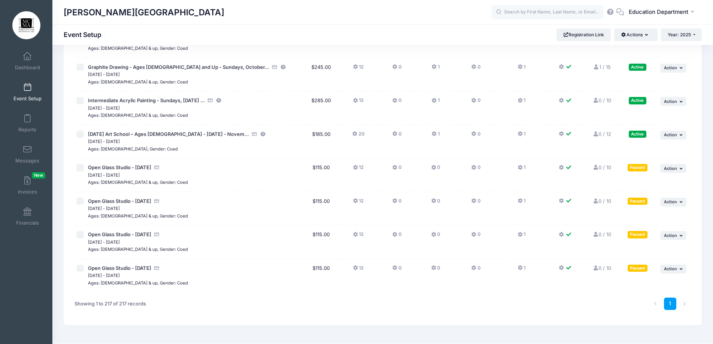
scroll to position [7095, 0]
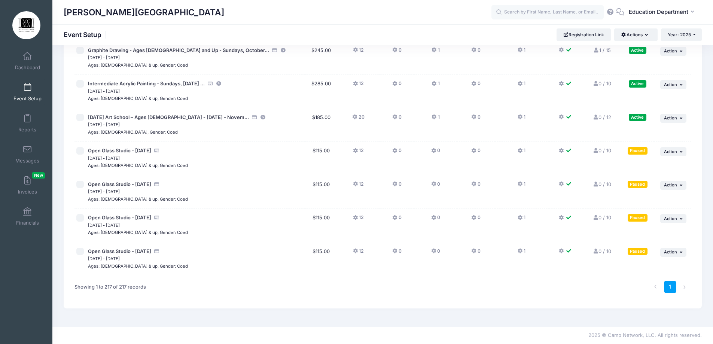
click at [80, 252] on input "checkbox" at bounding box center [79, 251] width 7 height 7
checkbox input "true"
click at [81, 216] on input "checkbox" at bounding box center [79, 217] width 7 height 7
checkbox input "true"
click at [79, 183] on input "checkbox" at bounding box center [79, 184] width 7 height 7
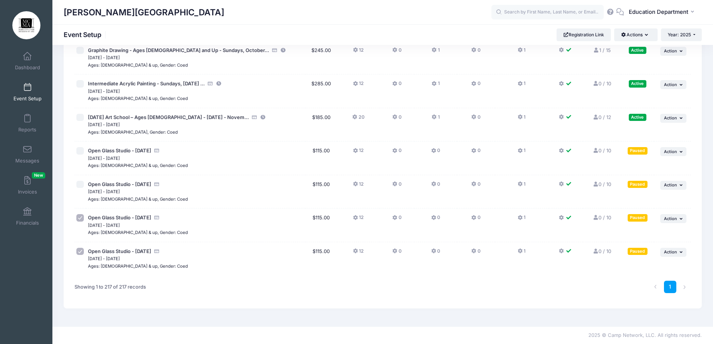
checkbox input "true"
click at [80, 150] on input "checkbox" at bounding box center [79, 150] width 7 height 7
checkbox input "true"
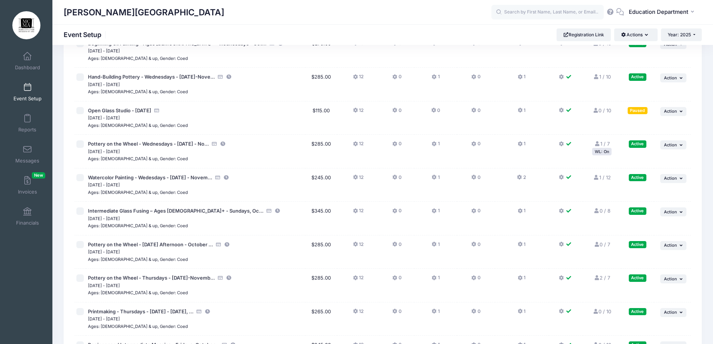
scroll to position [6684, 0]
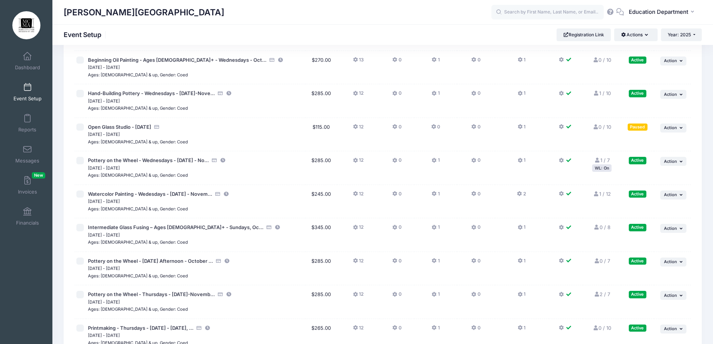
click at [80, 127] on input "checkbox" at bounding box center [79, 126] width 7 height 7
checkbox input "true"
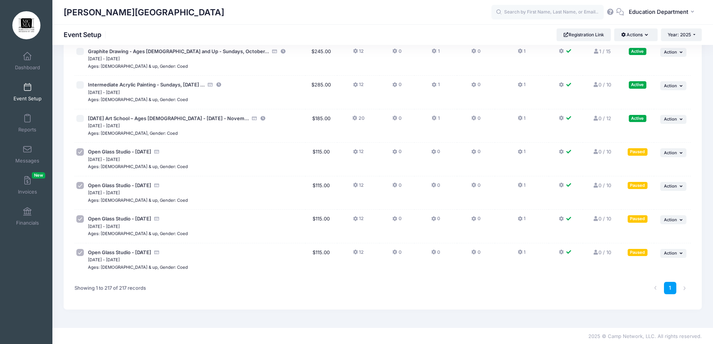
scroll to position [7095, 0]
click at [634, 34] on button "Actions" at bounding box center [635, 34] width 43 height 13
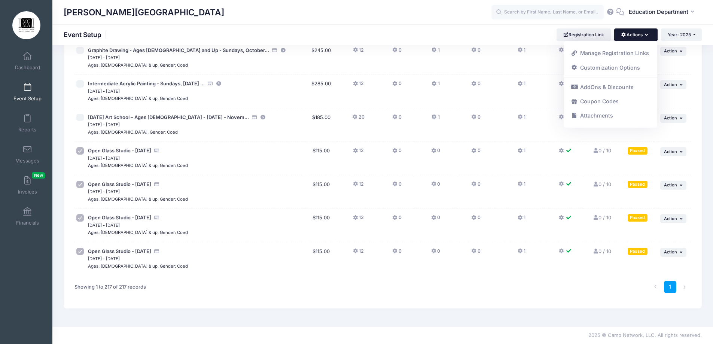
click at [634, 34] on button "Actions" at bounding box center [635, 34] width 43 height 13
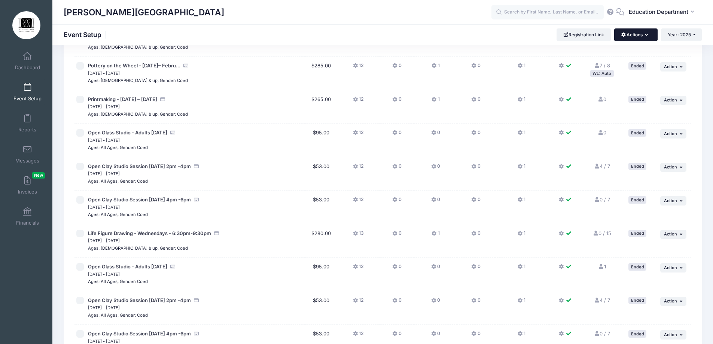
scroll to position [0, 0]
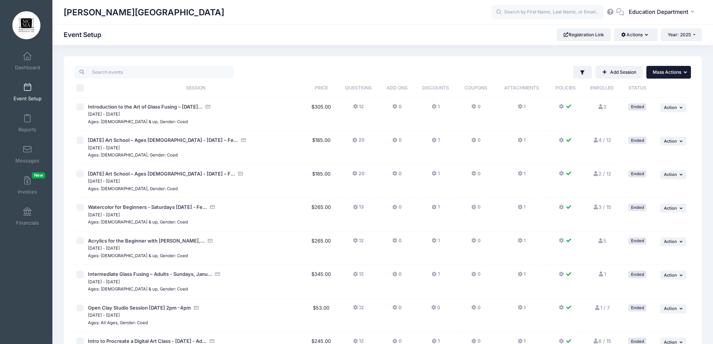
click at [663, 71] on span "Mass Actions" at bounding box center [667, 72] width 28 height 6
click at [645, 103] on link "Resume selected sessions" at bounding box center [644, 105] width 86 height 14
